Goal: Task Accomplishment & Management: Use online tool/utility

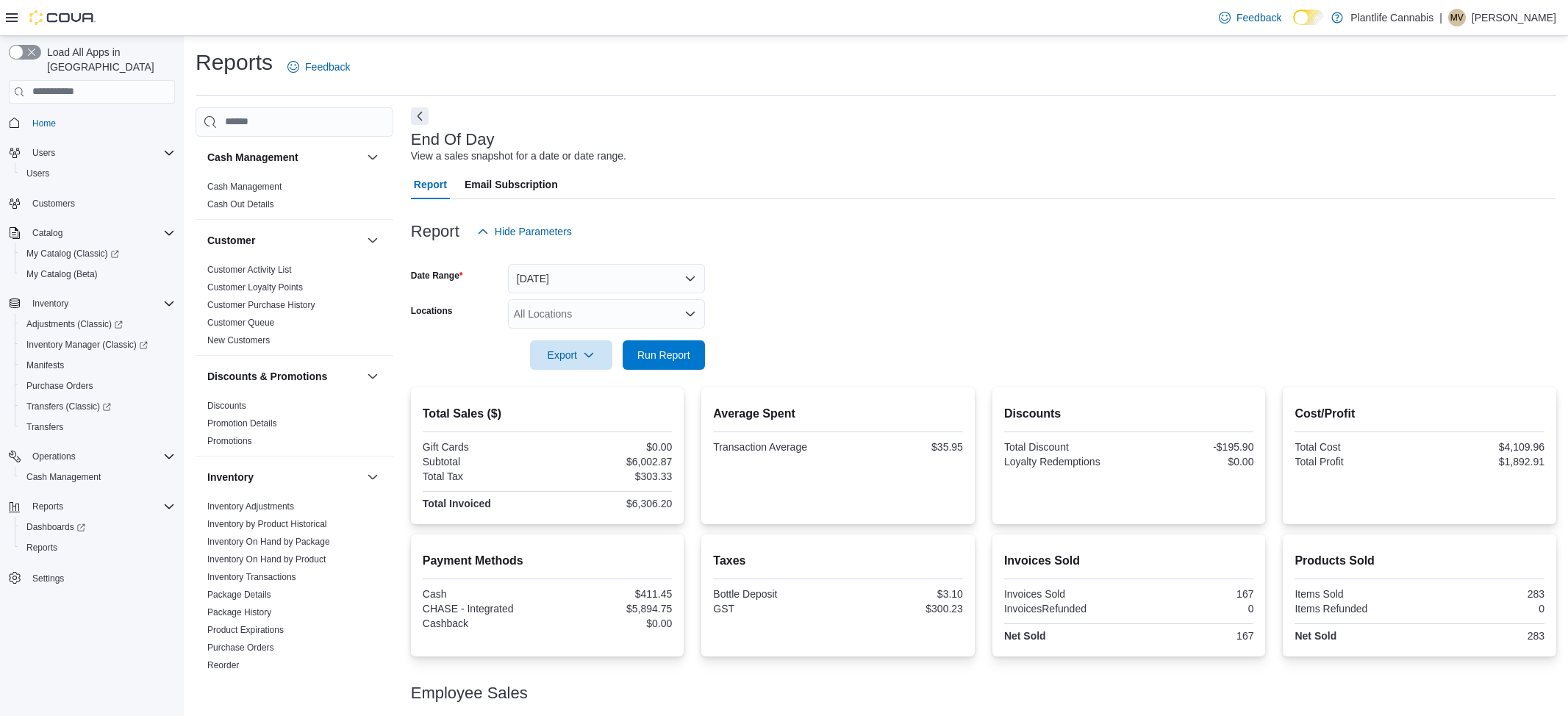
scroll to position [61, 0]
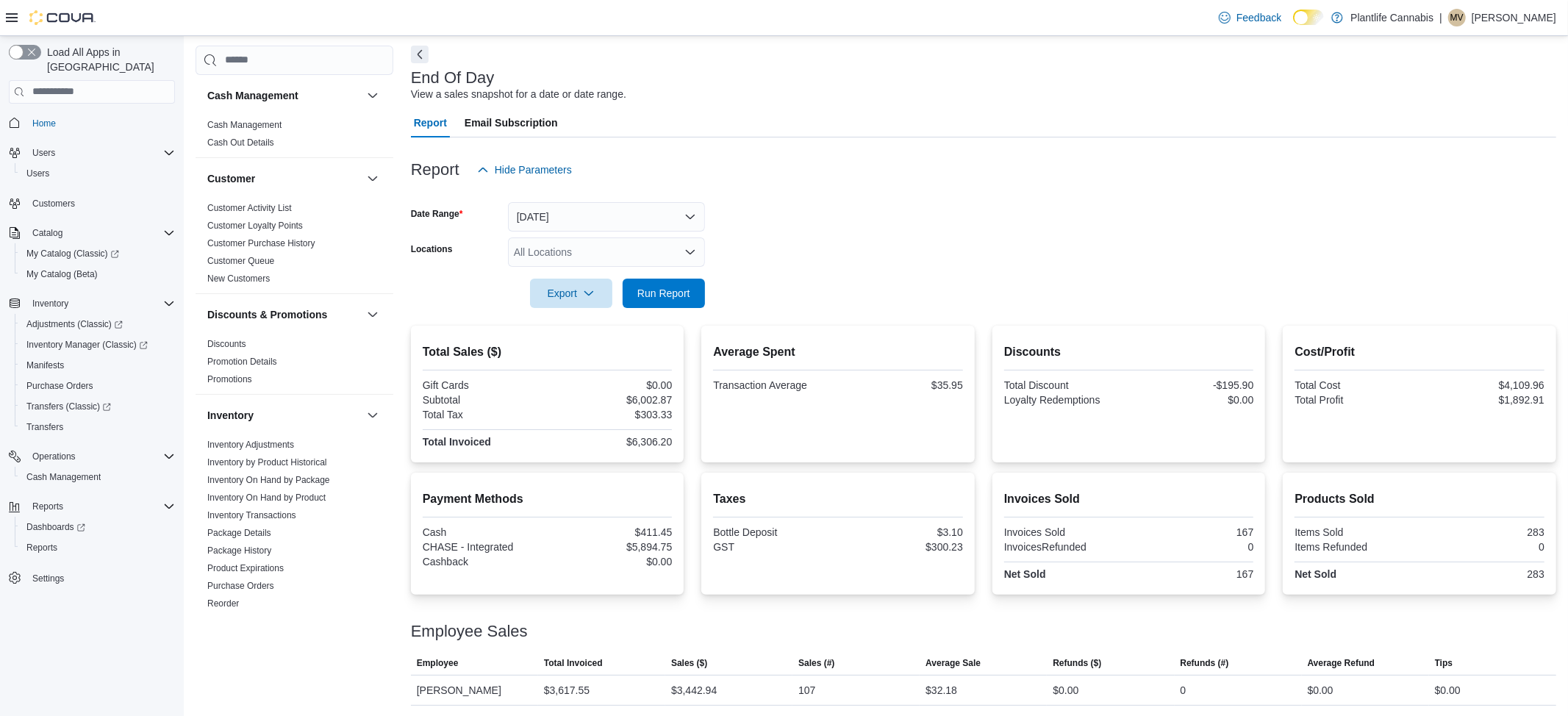
click at [677, 276] on div at bounding box center [983, 272] width 1145 height 12
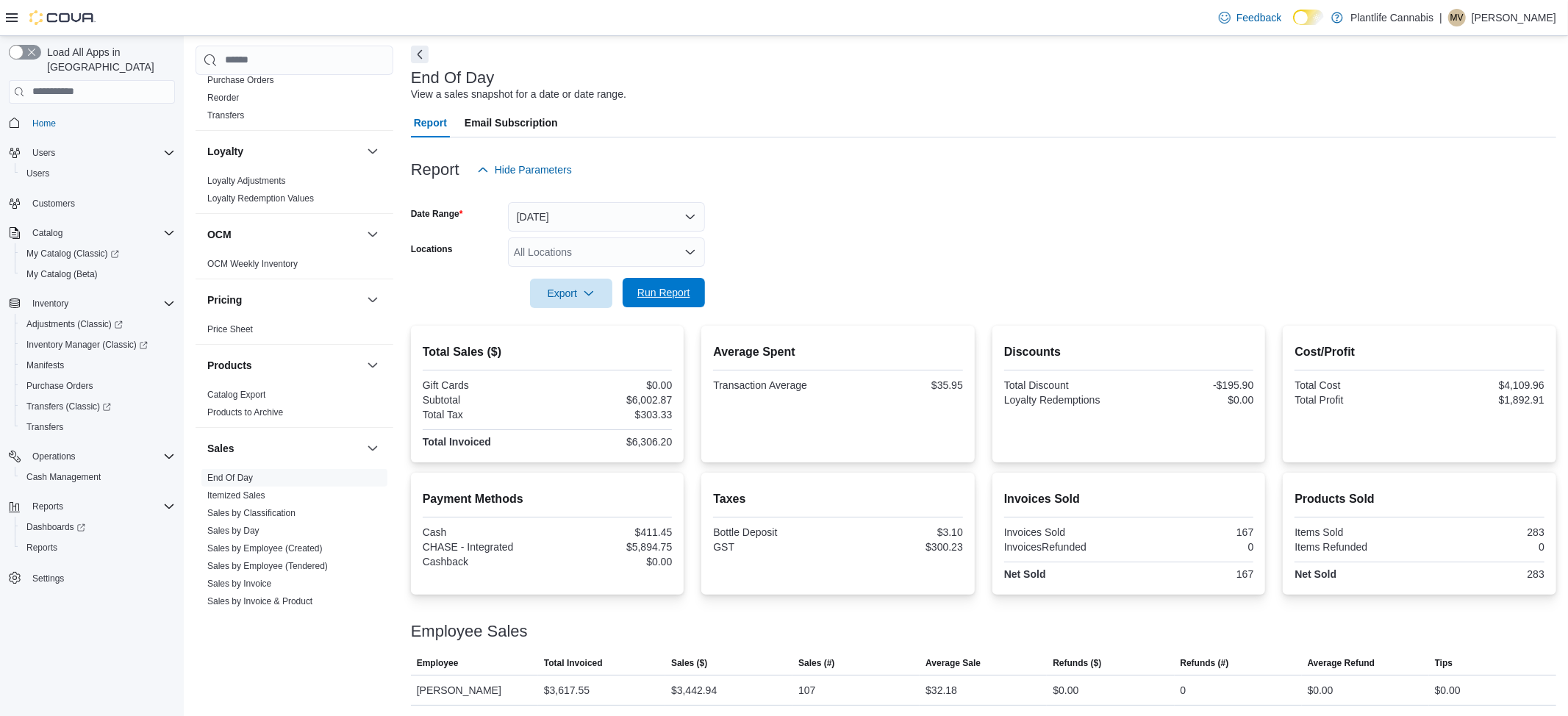
click at [678, 293] on span "Run Report" at bounding box center [664, 292] width 53 height 15
click at [552, 292] on span "Export" at bounding box center [571, 292] width 64 height 29
click at [565, 361] on button "Export to Pdf" at bounding box center [572, 352] width 84 height 29
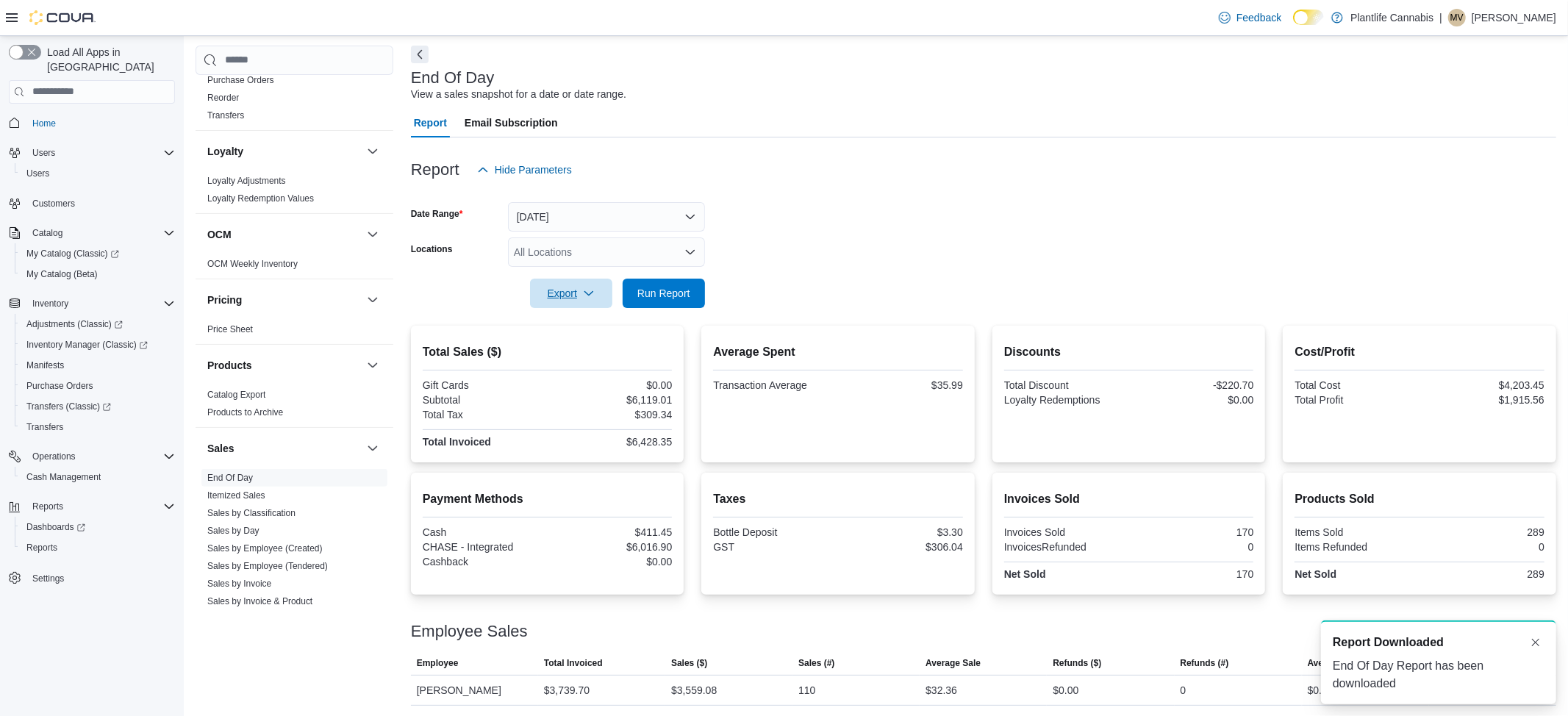
scroll to position [0, 0]
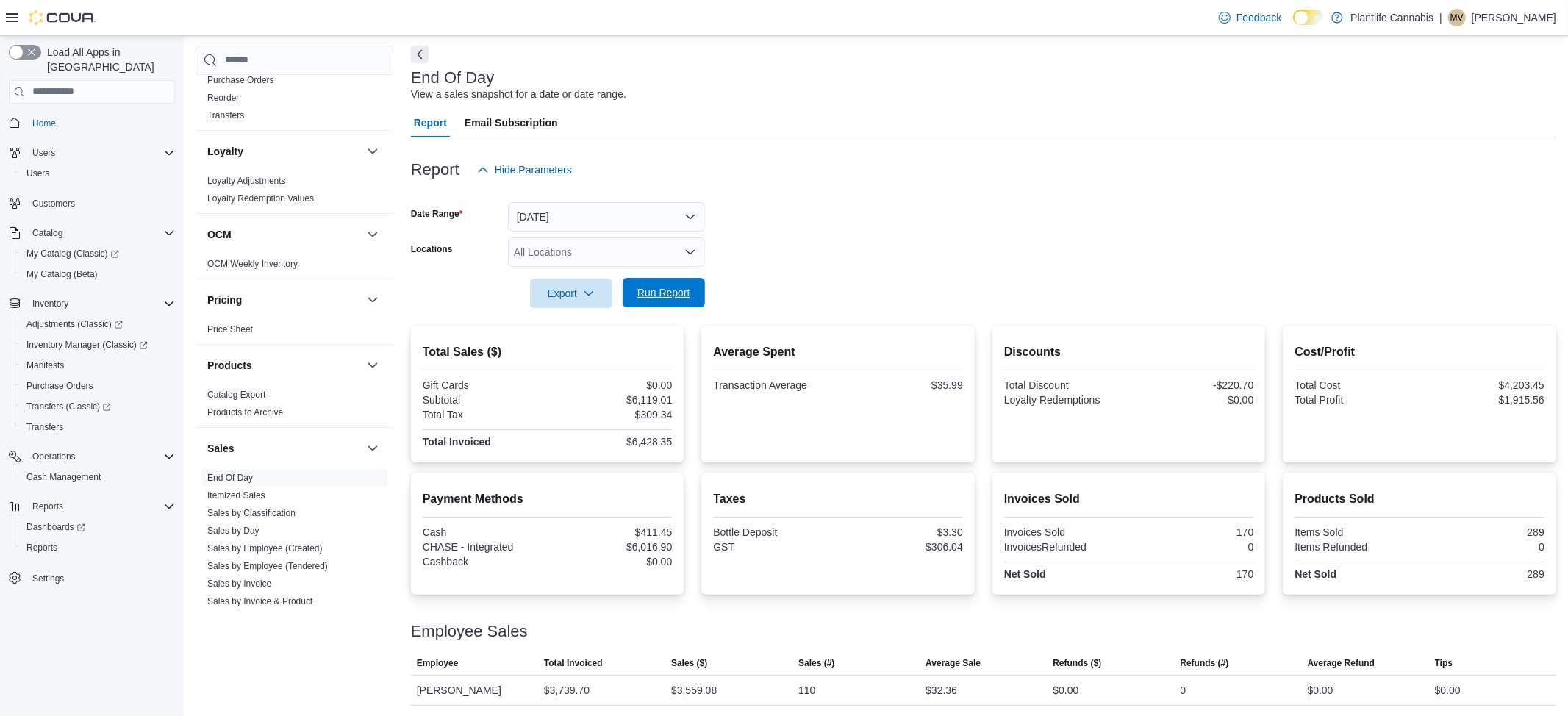
click at [680, 296] on span "Run Report" at bounding box center [664, 292] width 53 height 15
click at [532, 214] on button "Today" at bounding box center [606, 217] width 197 height 29
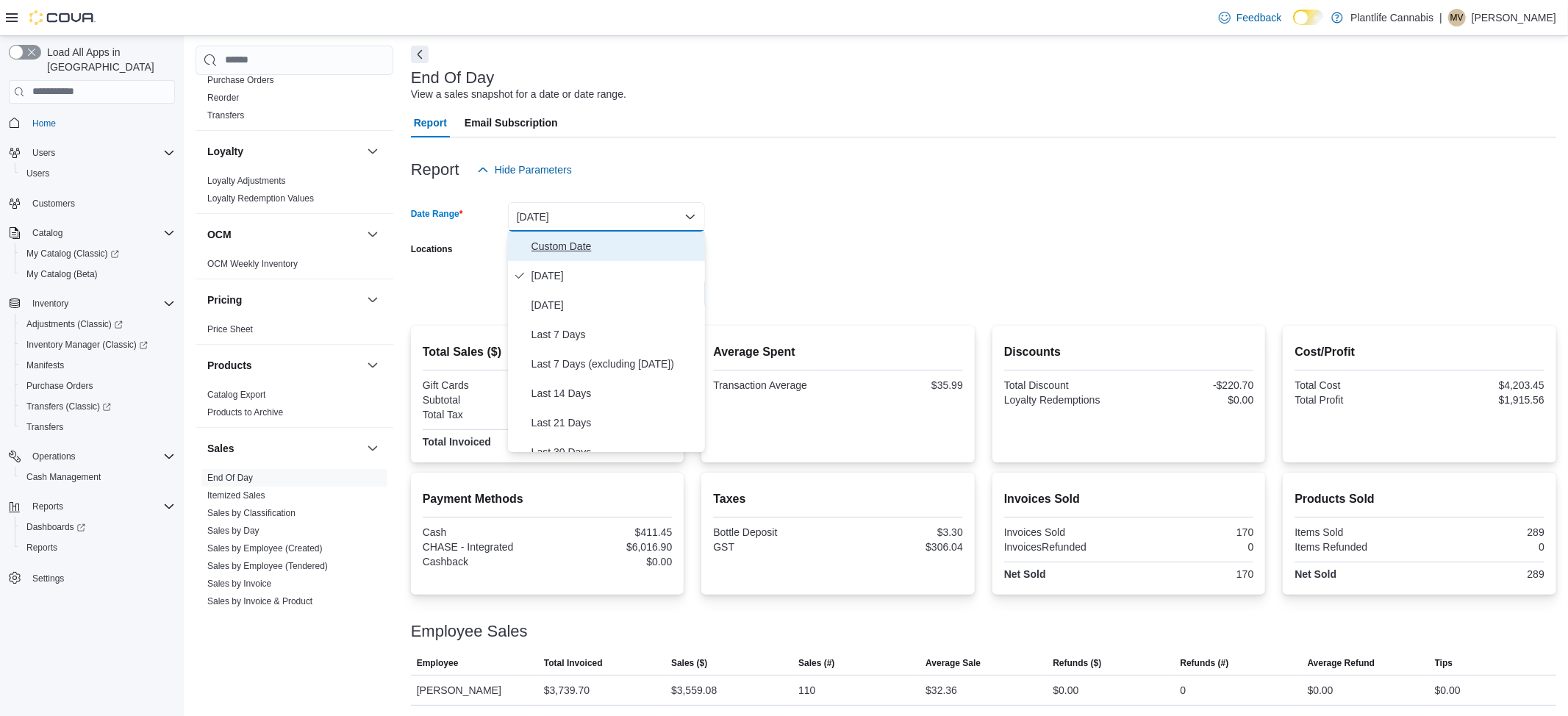
click at [525, 258] on button "Custom Date" at bounding box center [606, 246] width 197 height 29
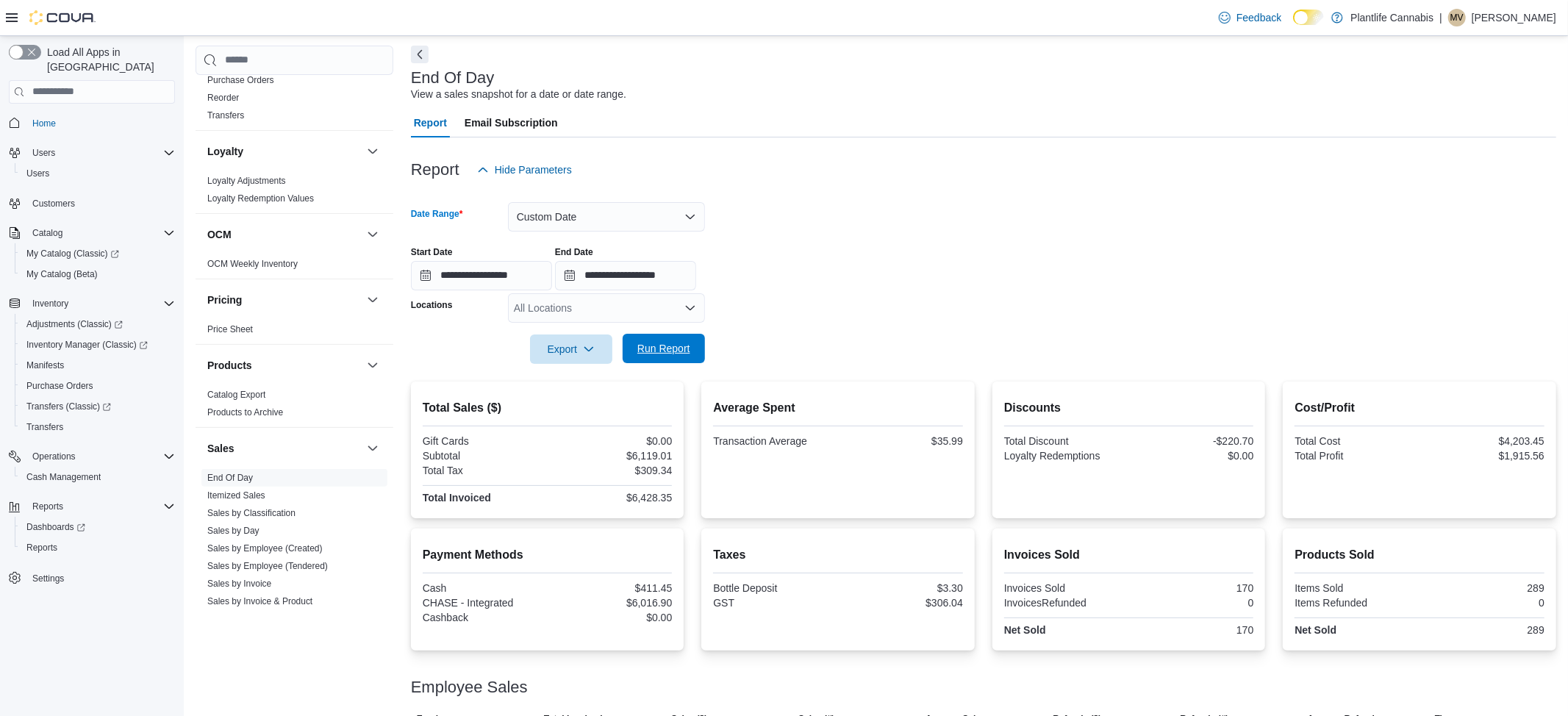
click at [647, 357] on span "Run Report" at bounding box center [664, 348] width 64 height 29
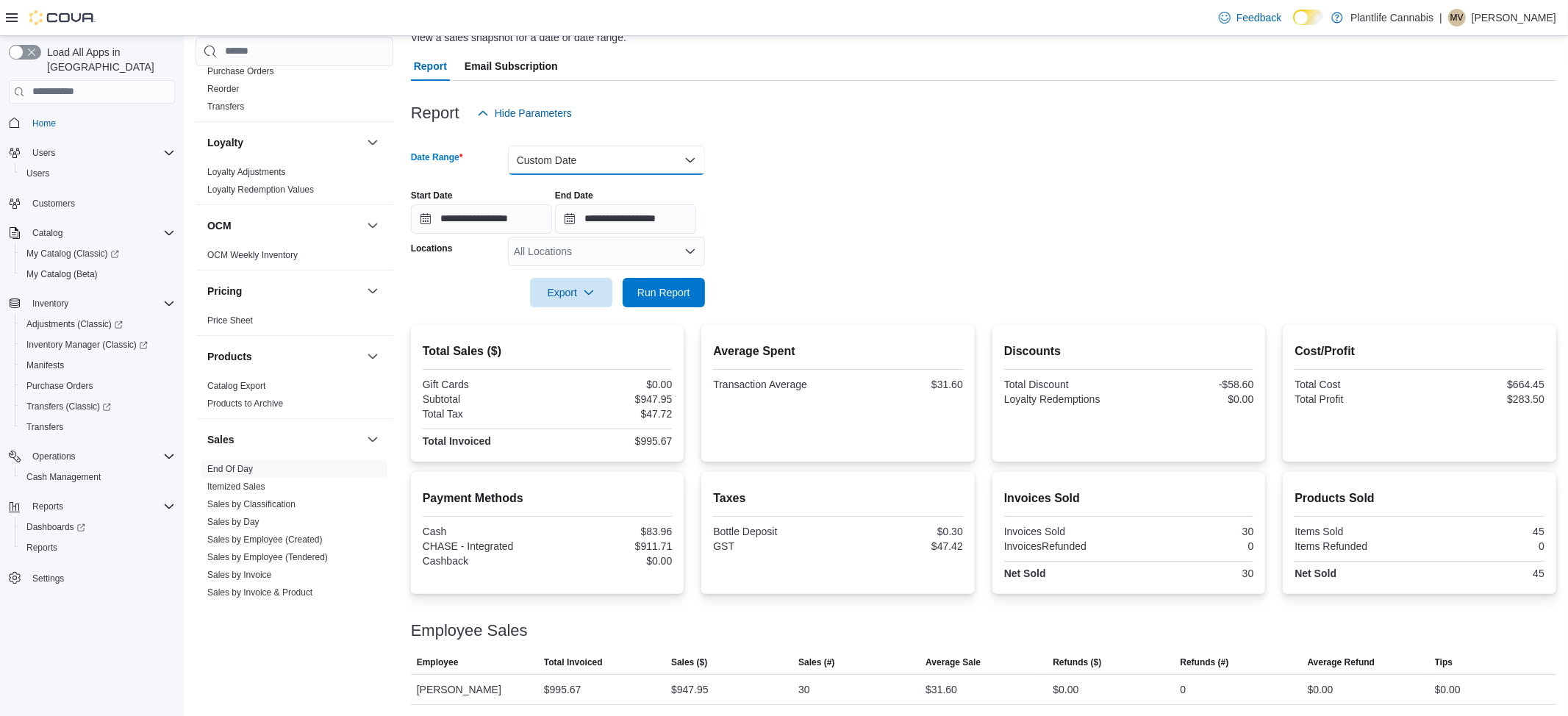
click at [567, 160] on button "Custom Date" at bounding box center [606, 160] width 197 height 29
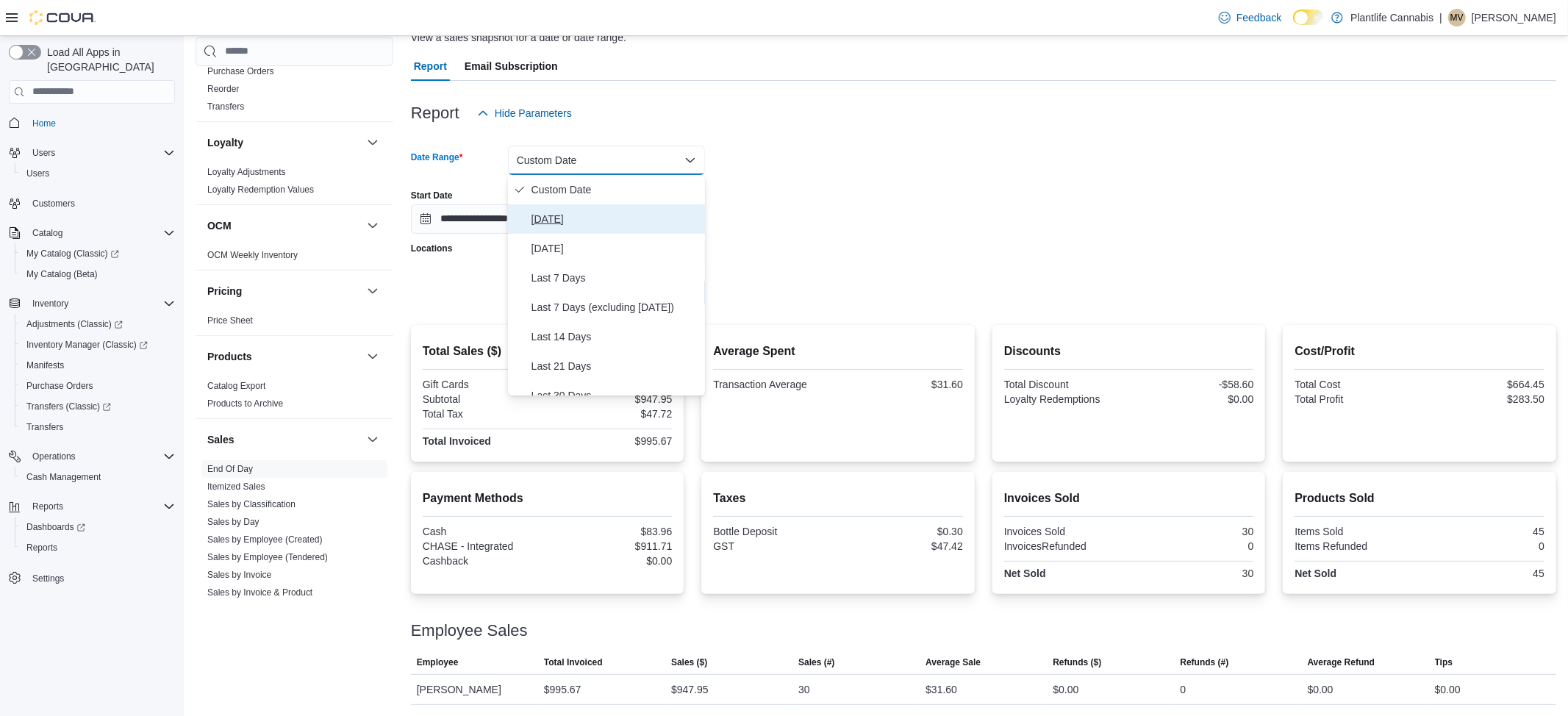
click at [568, 223] on span "Today" at bounding box center [615, 219] width 167 height 18
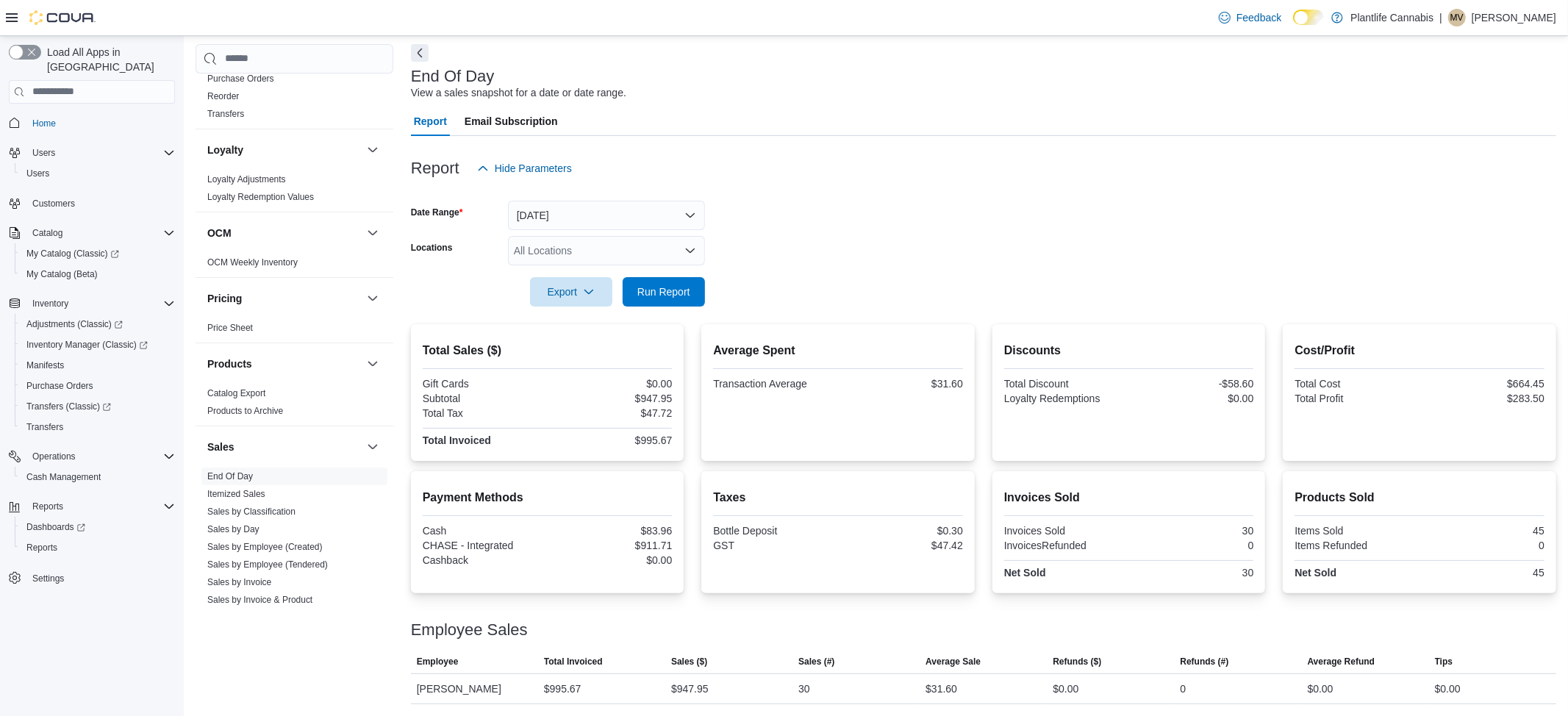
scroll to position [61, 0]
click at [683, 303] on span "Run Report" at bounding box center [664, 292] width 64 height 29
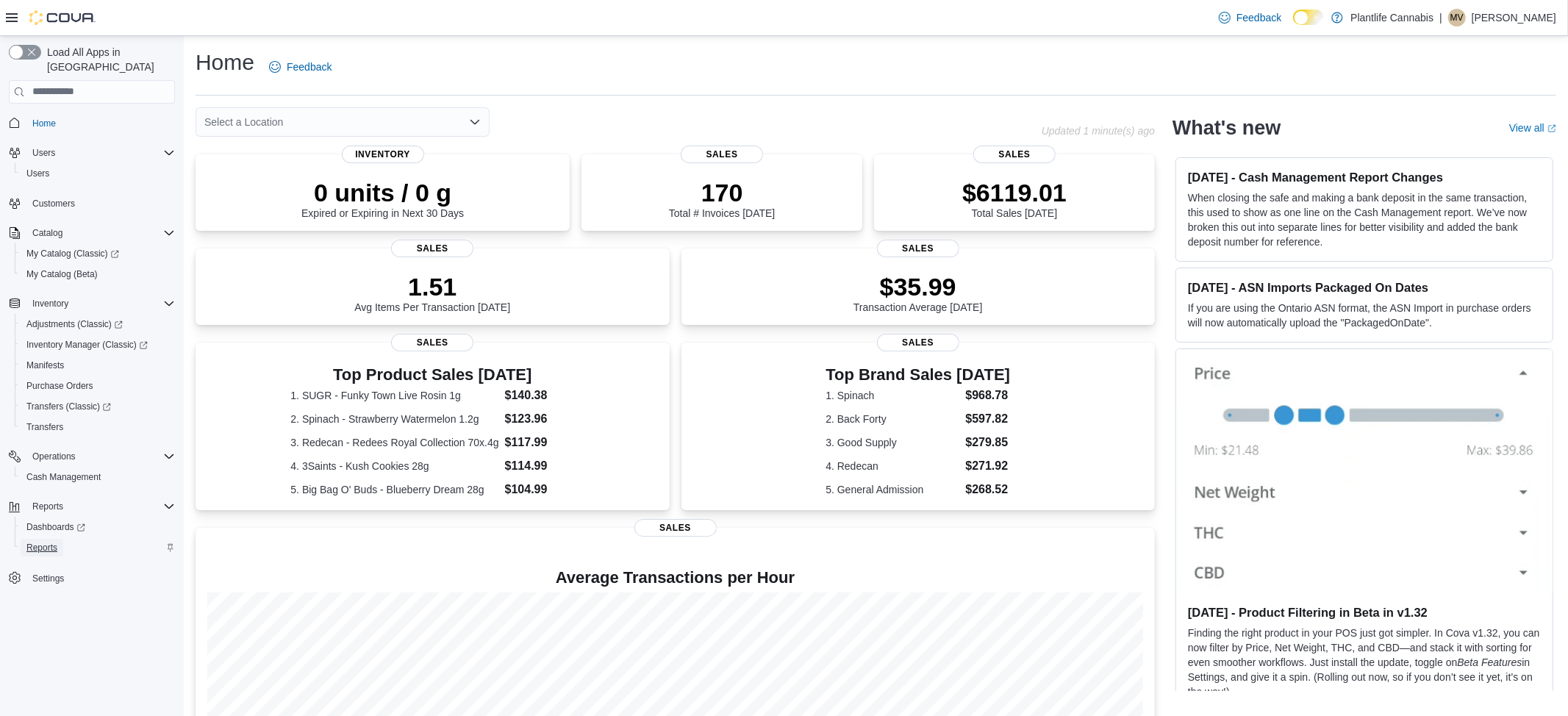
click at [30, 542] on span "Reports" at bounding box center [41, 547] width 31 height 12
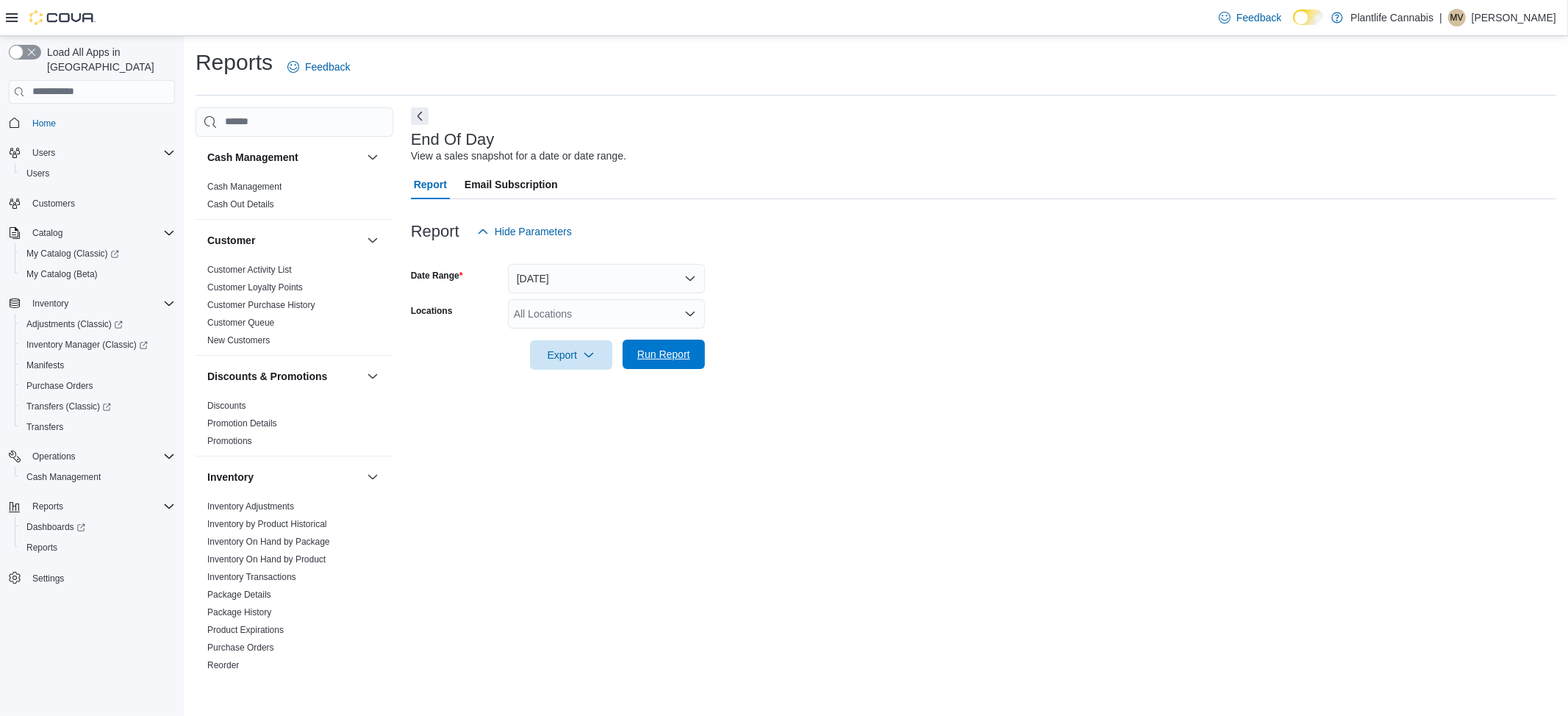
click at [677, 358] on span "Run Report" at bounding box center [664, 354] width 53 height 15
